Goal: Information Seeking & Learning: Learn about a topic

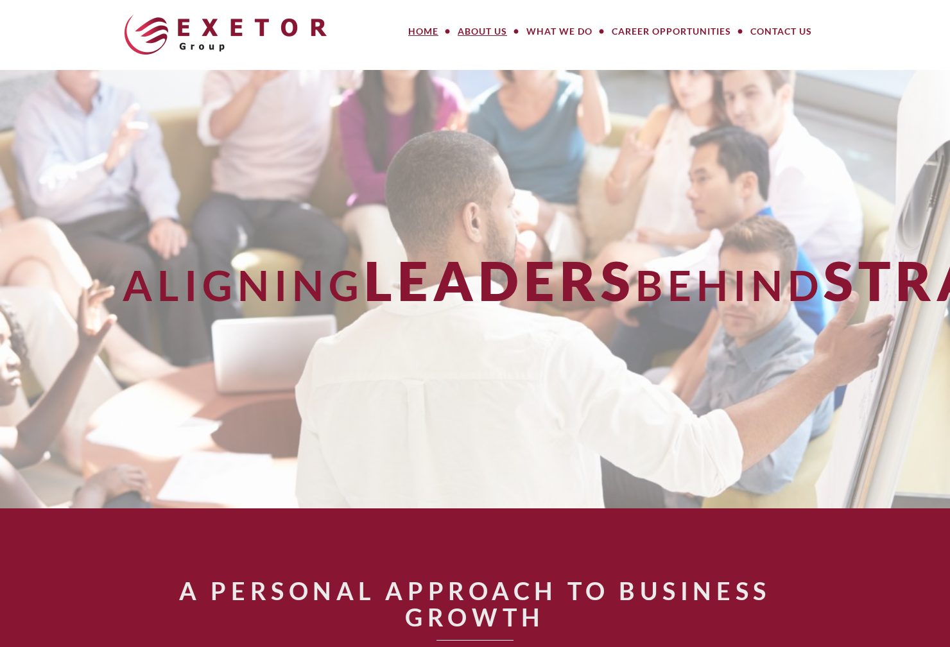
click at [489, 32] on link "About Us" at bounding box center [482, 32] width 69 height 26
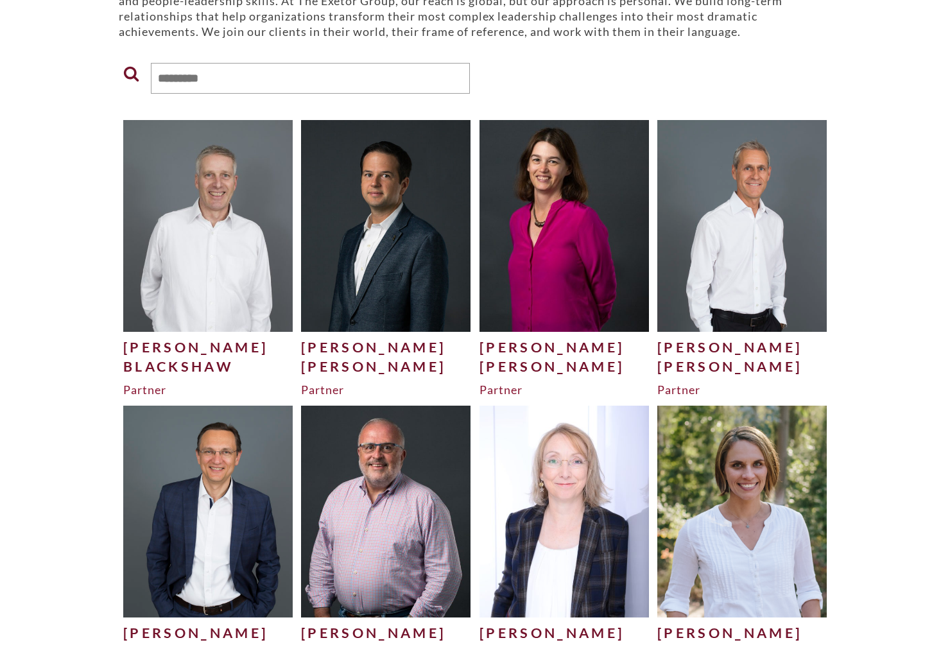
scroll to position [319, 0]
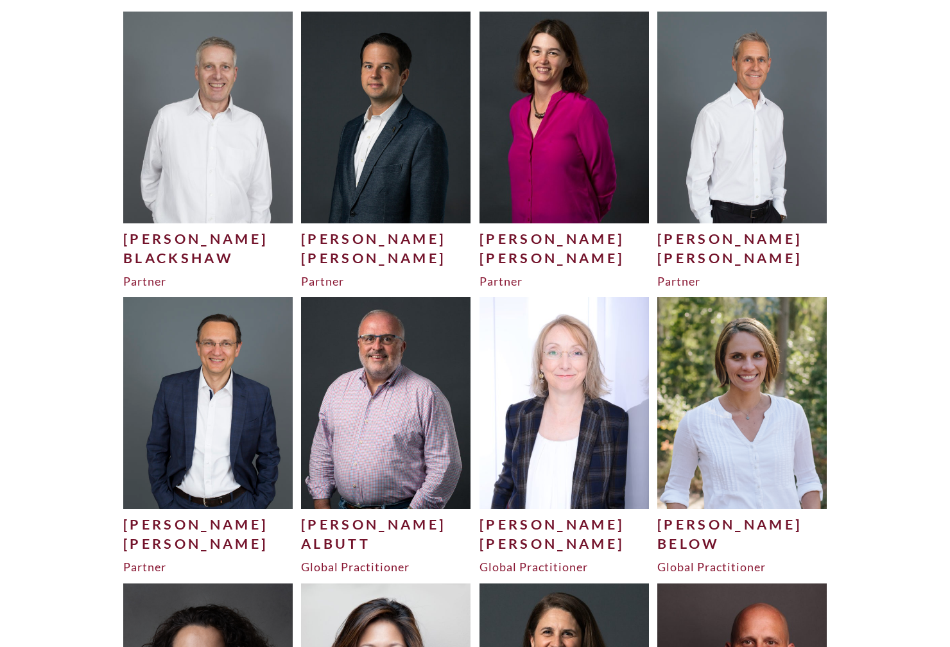
click at [176, 163] on img at bounding box center [207, 117] width 169 height 211
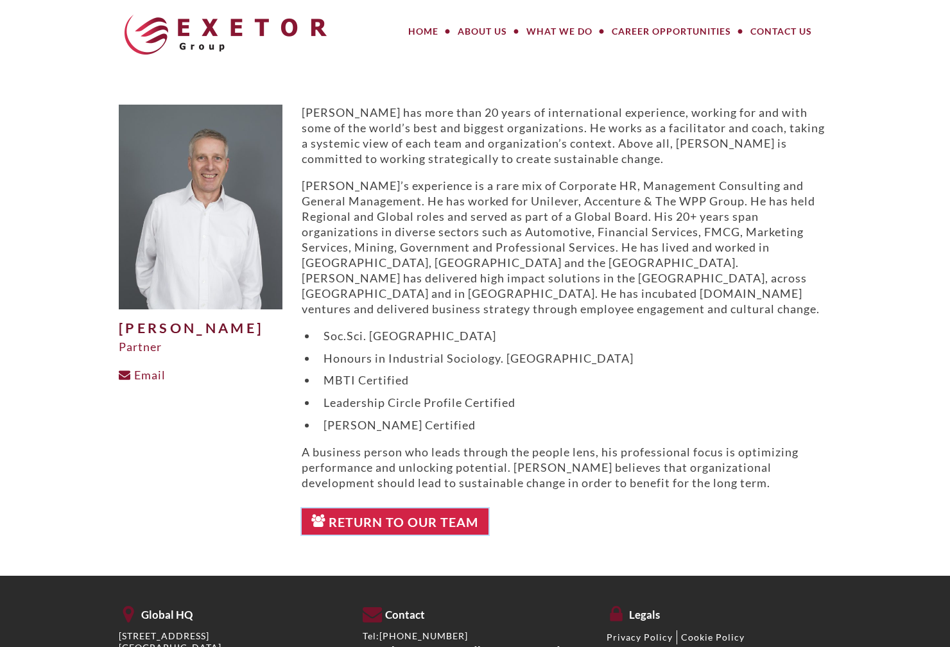
click at [420, 508] on link "Return to Our Team" at bounding box center [395, 521] width 187 height 27
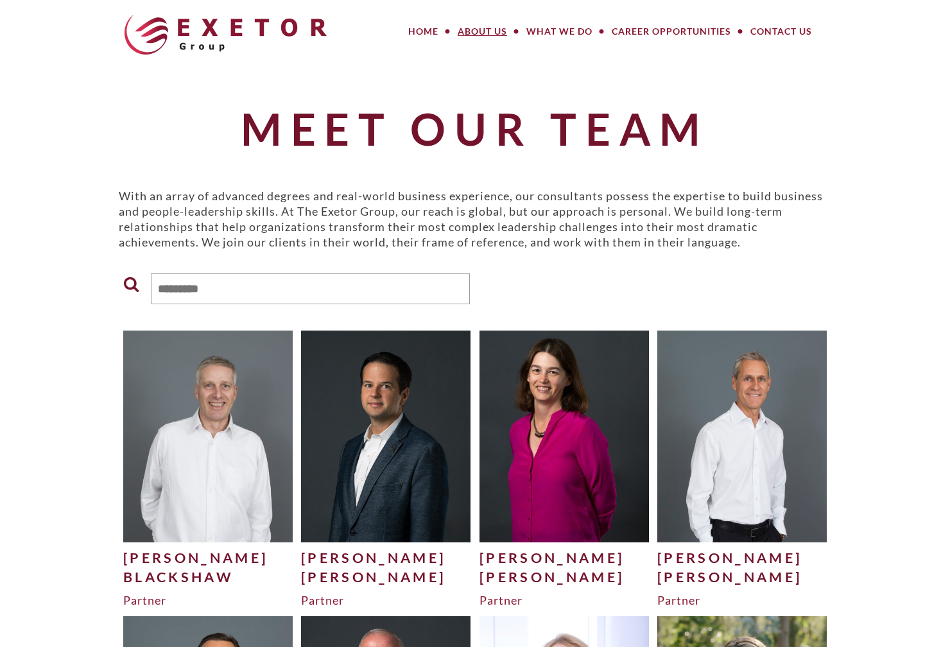
click at [686, 407] on img at bounding box center [741, 435] width 169 height 211
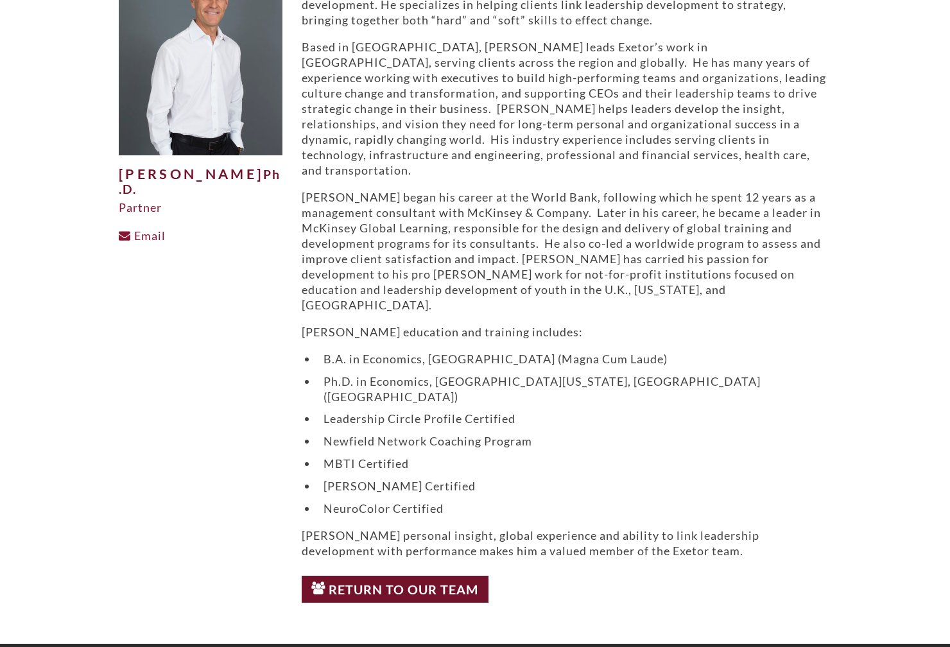
scroll to position [176, 0]
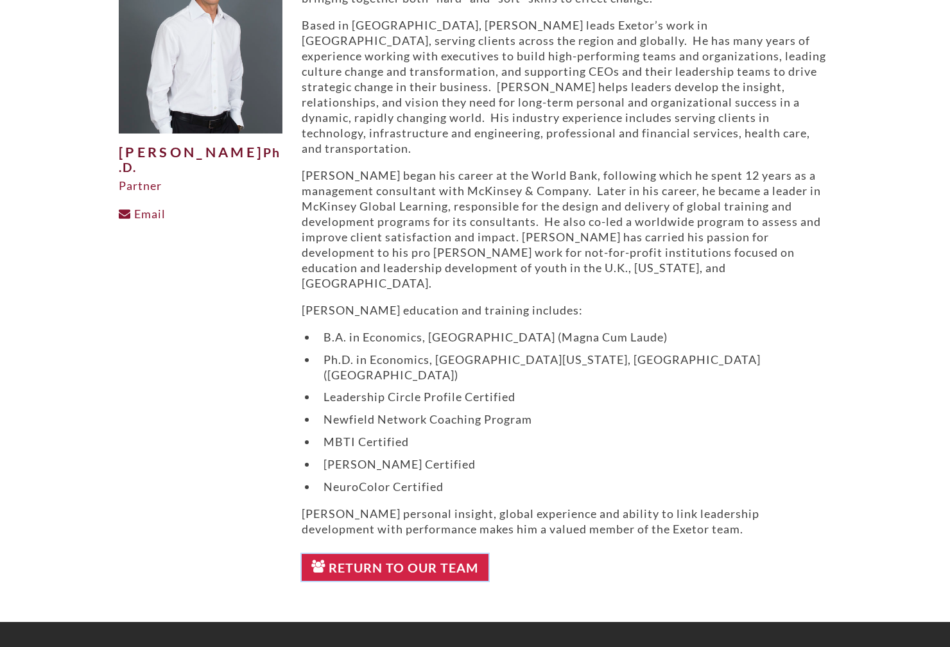
drag, startPoint x: 456, startPoint y: 522, endPoint x: 461, endPoint y: 511, distance: 12.3
click at [455, 554] on link "Return to Our Team" at bounding box center [395, 567] width 187 height 27
